Goal: Transaction & Acquisition: Purchase product/service

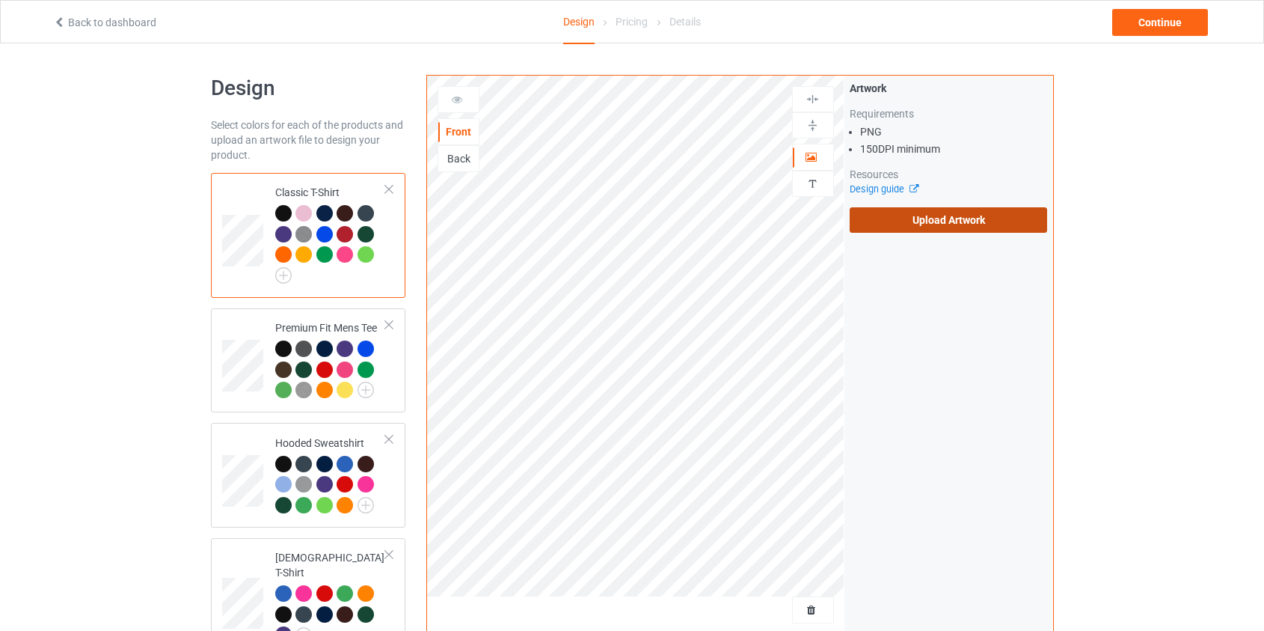
click at [955, 227] on label "Upload Artwork" at bounding box center [949, 219] width 198 height 25
click at [0, 0] on input "Upload Artwork" at bounding box center [0, 0] width 0 height 0
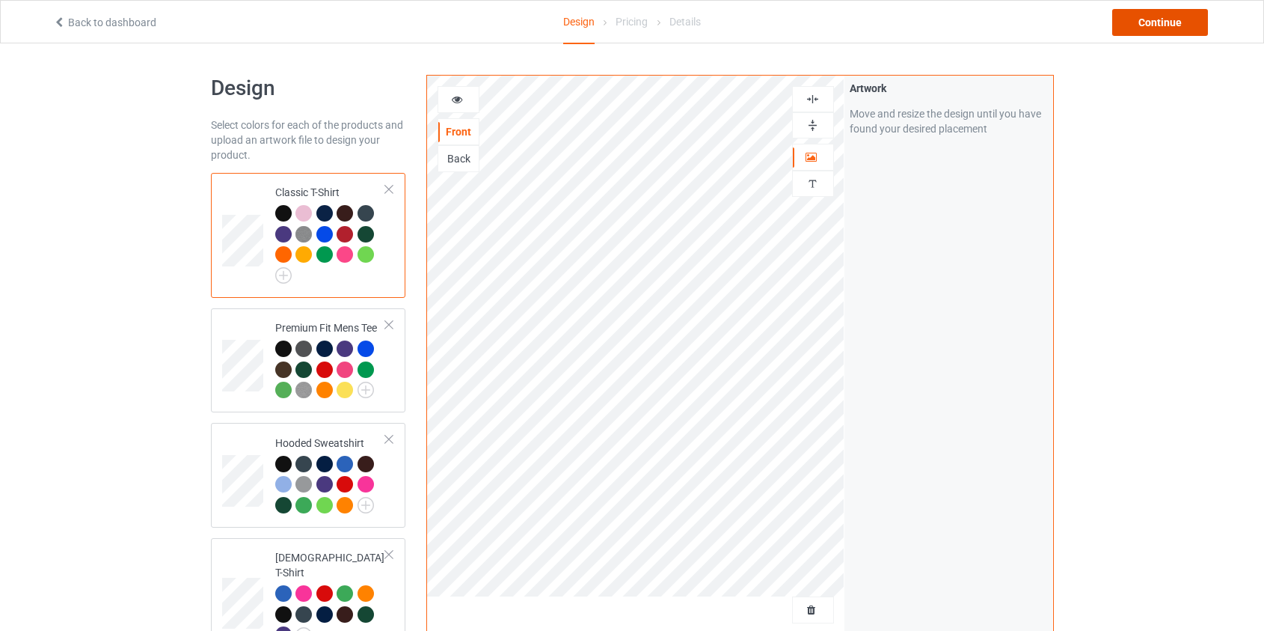
click at [1147, 28] on div "Continue" at bounding box center [1161, 22] width 96 height 27
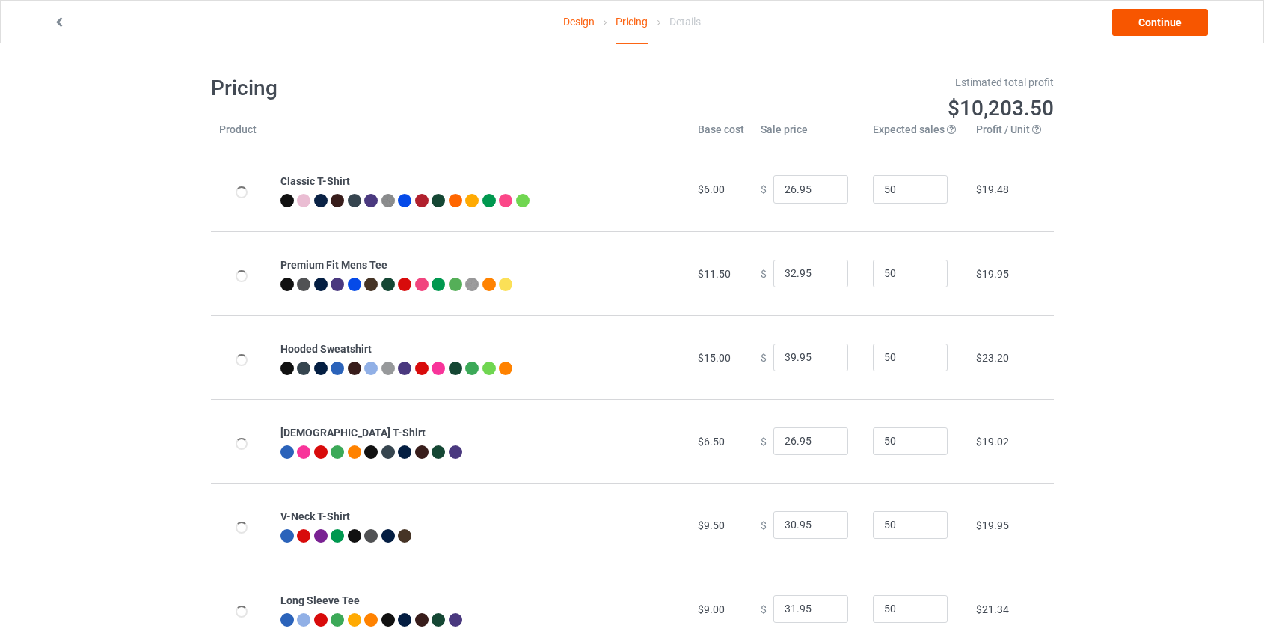
type input "46.95"
type input "39.95"
drag, startPoint x: 786, startPoint y: 355, endPoint x: 716, endPoint y: 355, distance: 70.3
click at [716, 355] on tr "Hooded Sweatshirt $19.00 $ 46.95 50 $25.99" at bounding box center [632, 357] width 843 height 84
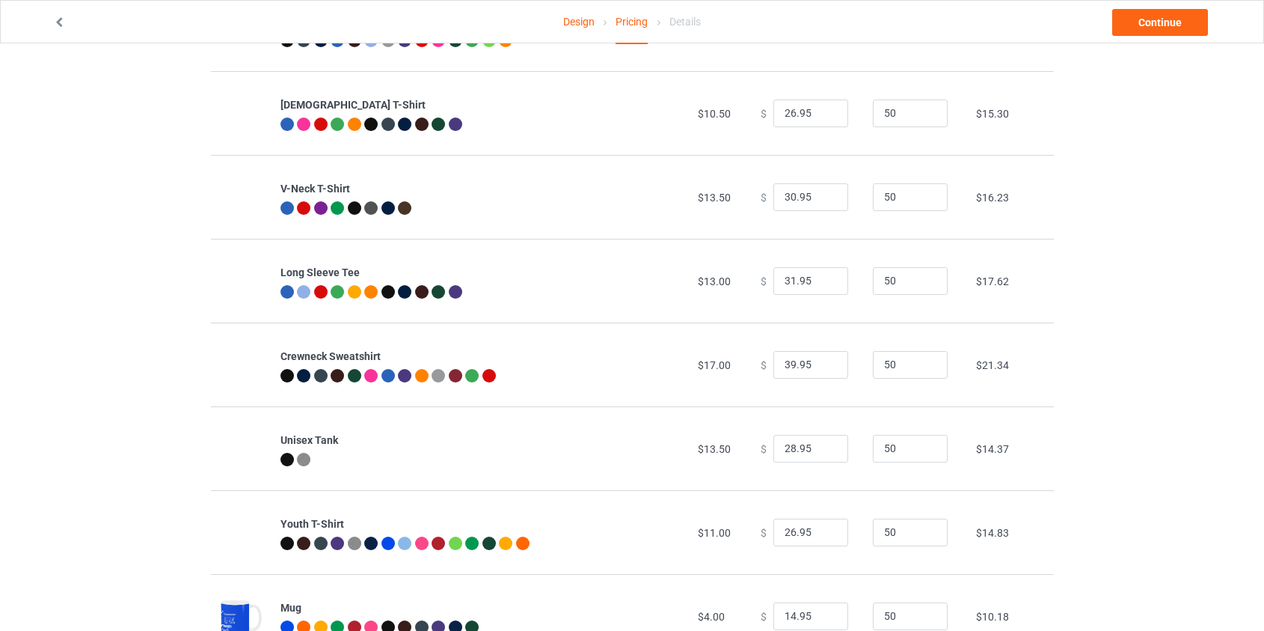
scroll to position [340, 0]
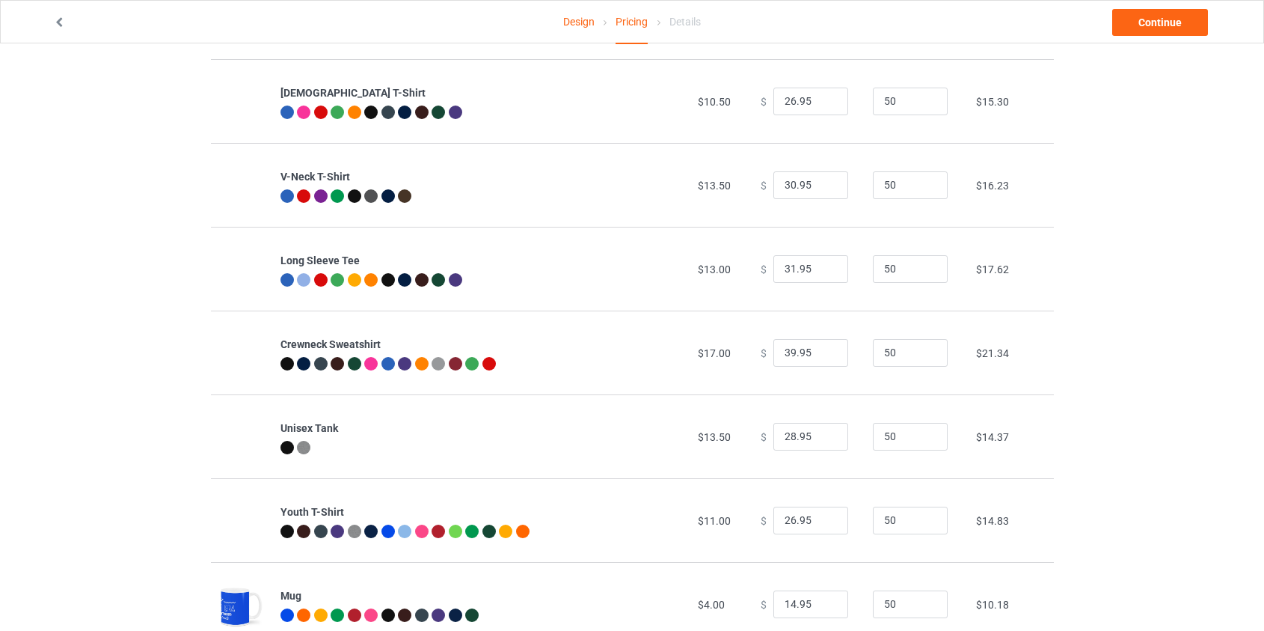
type input "39.95"
click at [787, 353] on input "39.95" at bounding box center [811, 353] width 75 height 28
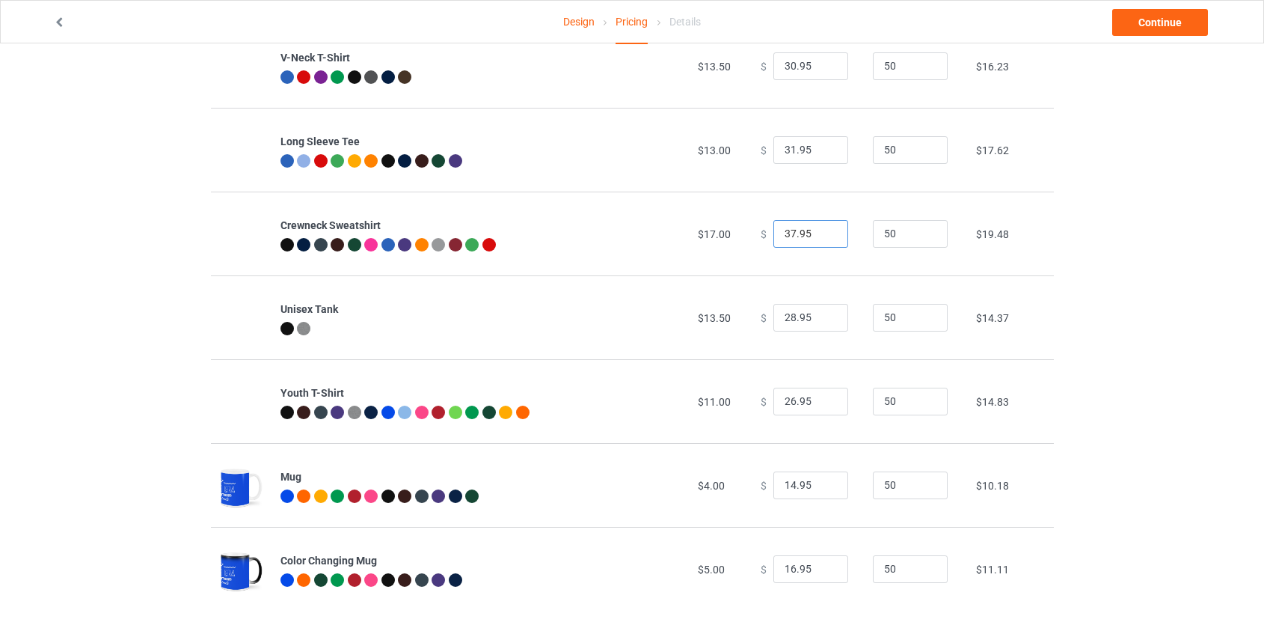
scroll to position [470, 0]
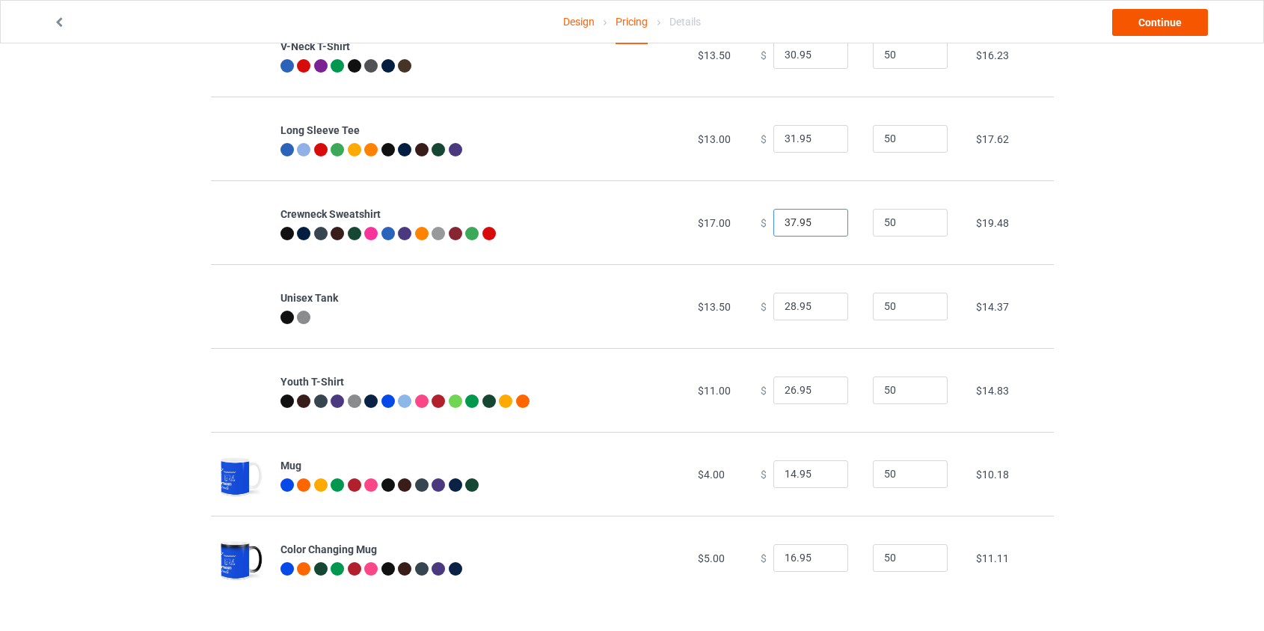
type input "37.95"
click at [1175, 13] on link "Continue" at bounding box center [1161, 22] width 96 height 27
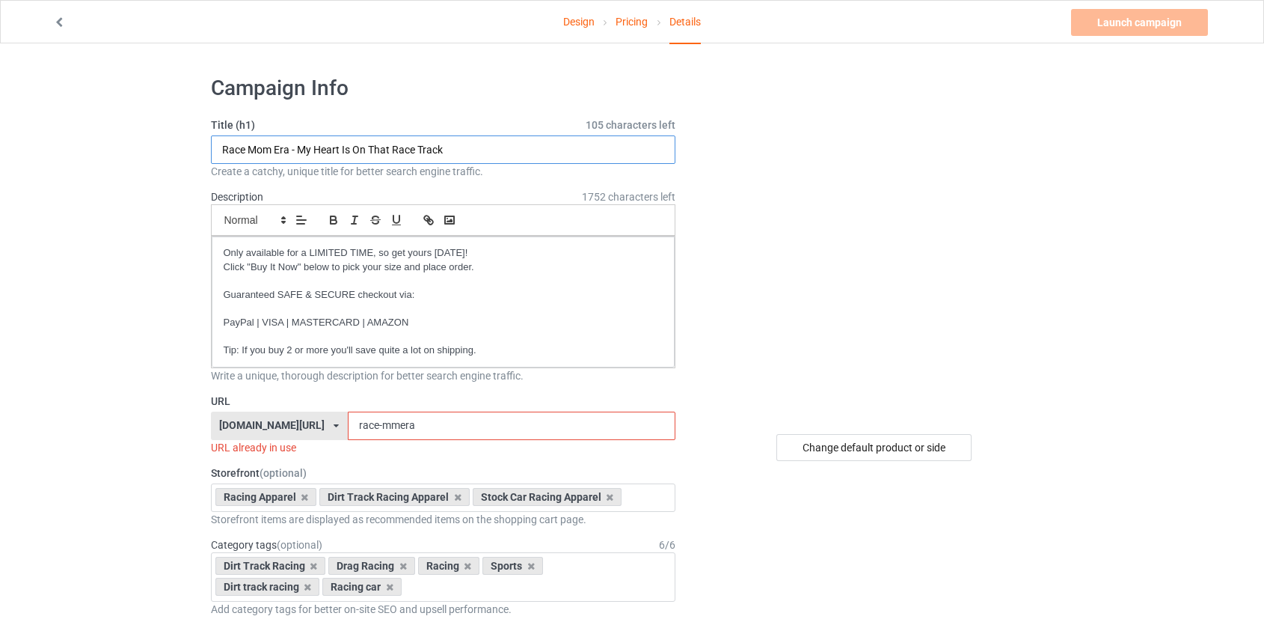
click at [270, 148] on input "Race Mom Era - My Heart Is On That Race Track" at bounding box center [443, 149] width 465 height 28
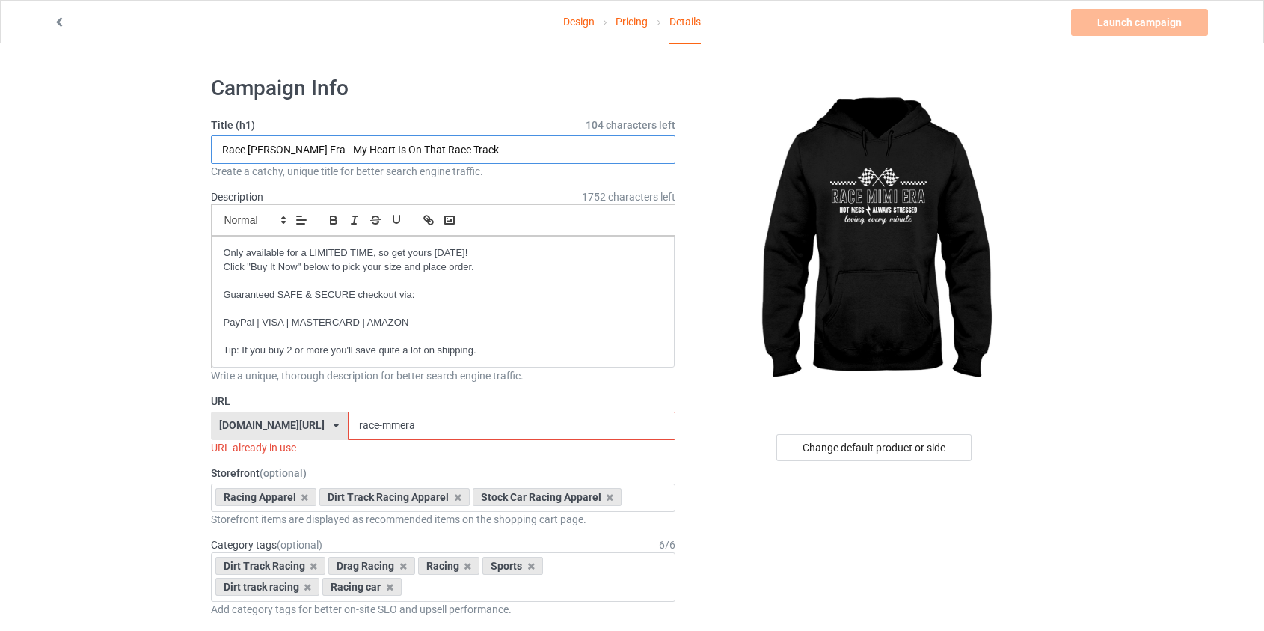
type input "Race [PERSON_NAME] Era - My Heart Is On That Race Track"
click at [351, 420] on input "race-mmera" at bounding box center [512, 426] width 328 height 28
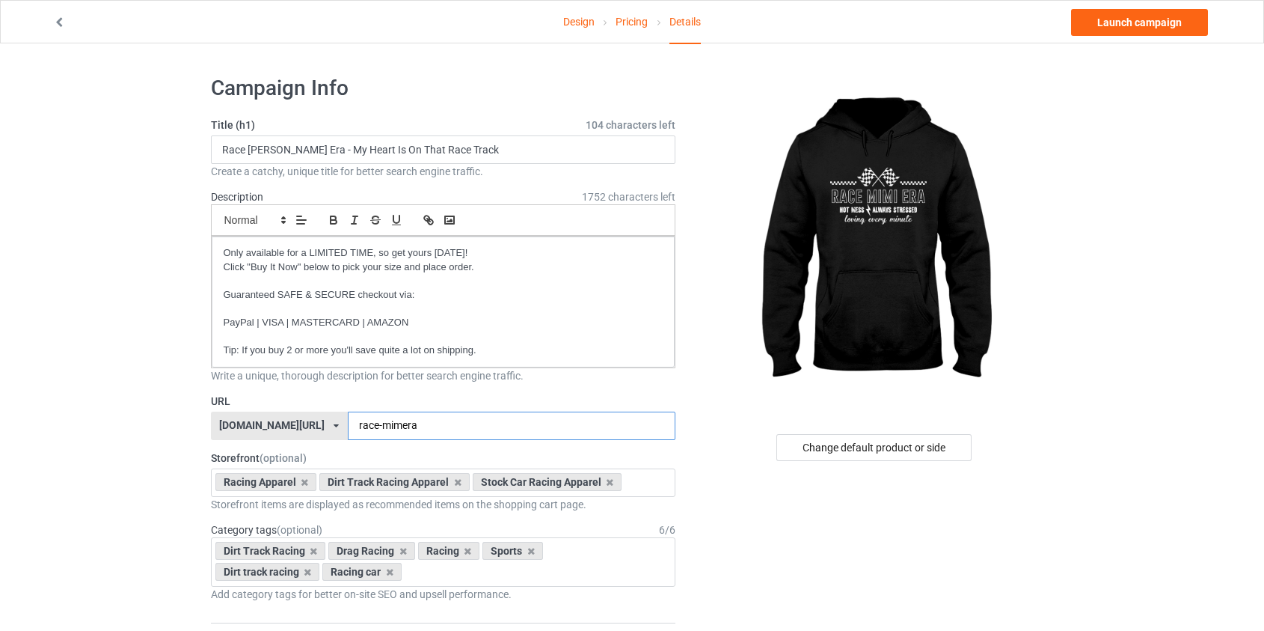
click at [359, 426] on input "race-mimera" at bounding box center [512, 426] width 328 height 28
type input "race-mimiera"
click at [1122, 22] on link "Launch campaign" at bounding box center [1139, 22] width 137 height 27
